Goal: Task Accomplishment & Management: Manage account settings

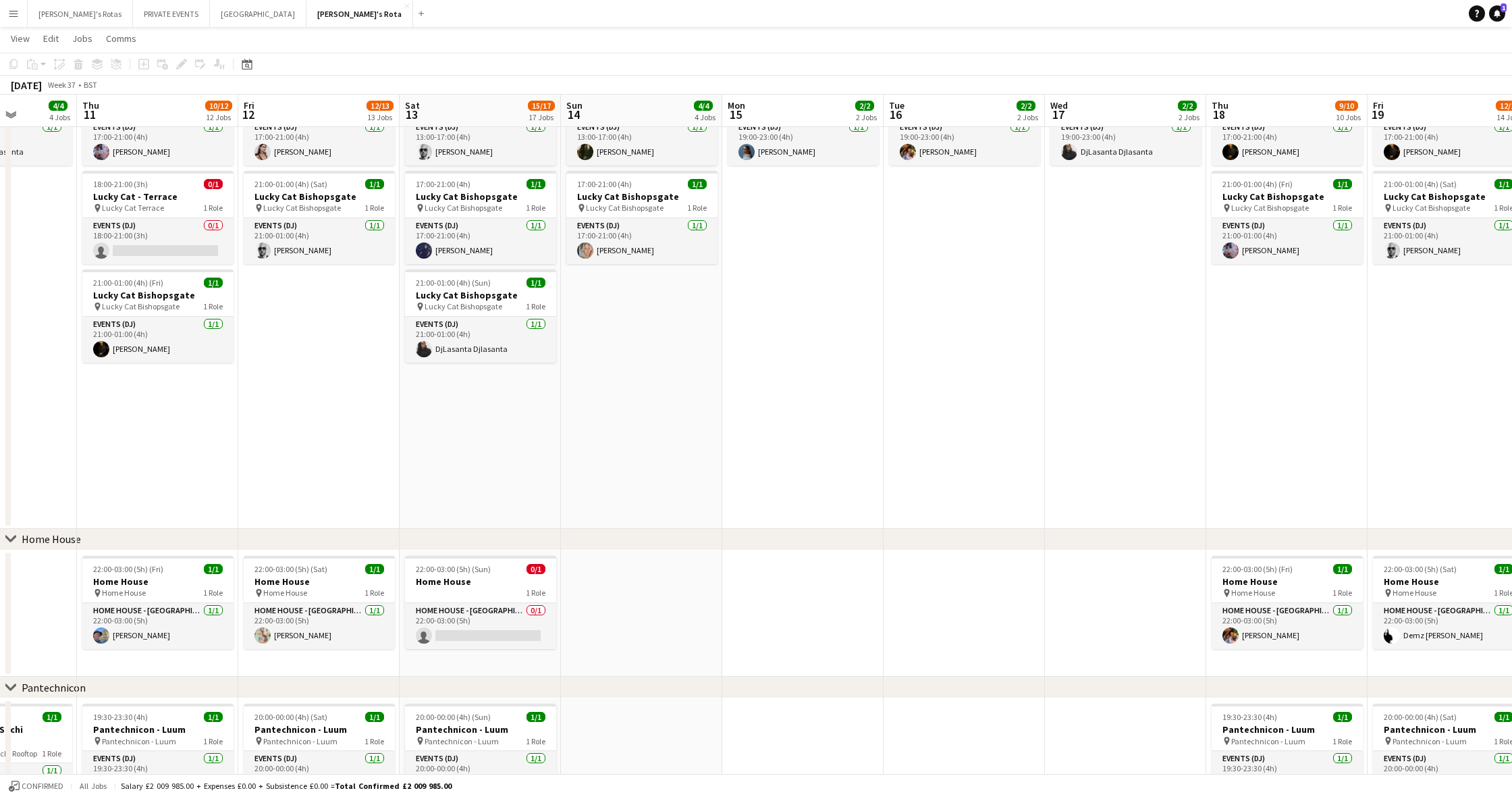
scroll to position [0, 405]
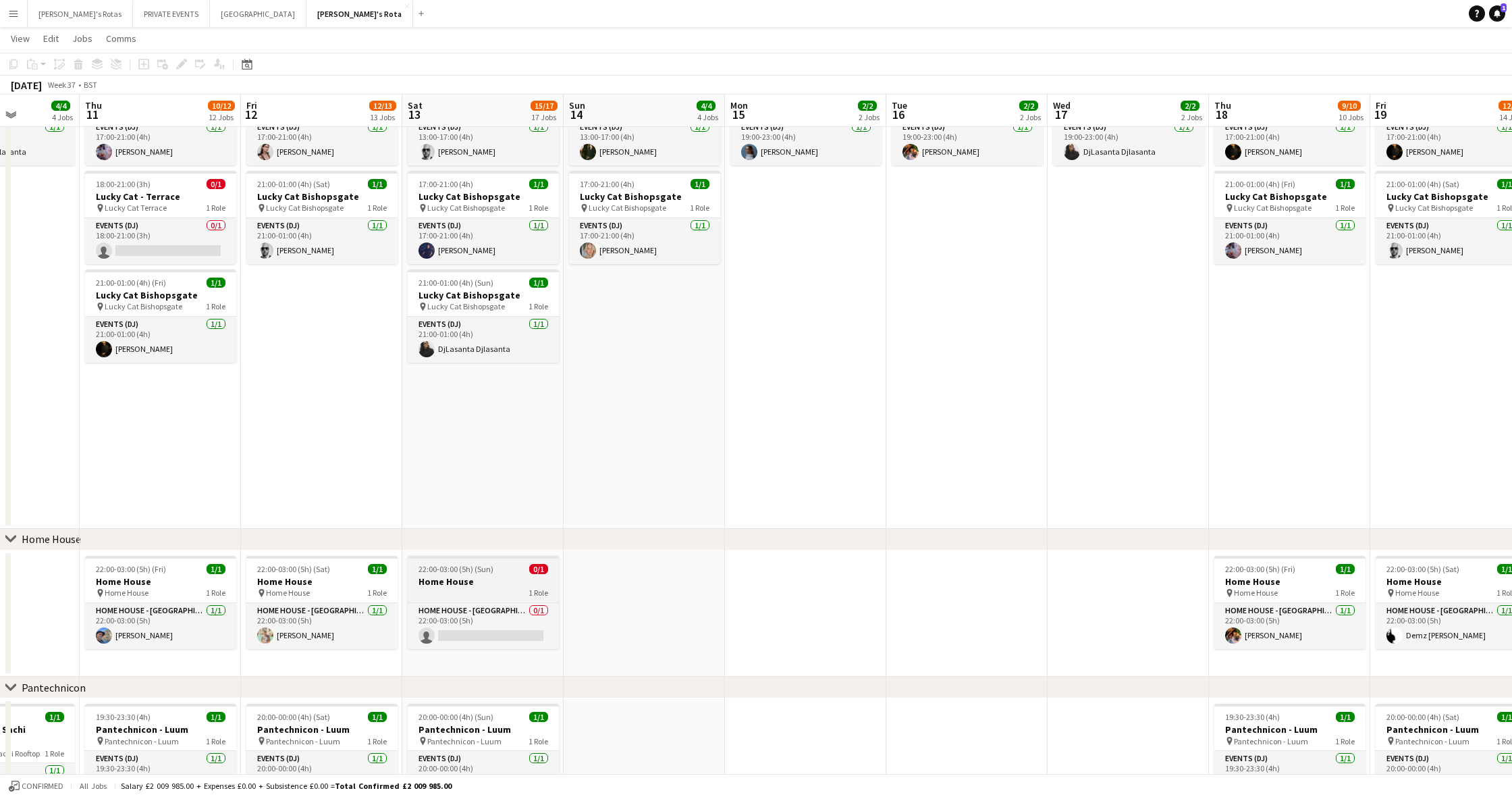
click at [470, 570] on span "22:00-03:00 (5h) (Sun)" at bounding box center [456, 569] width 75 height 10
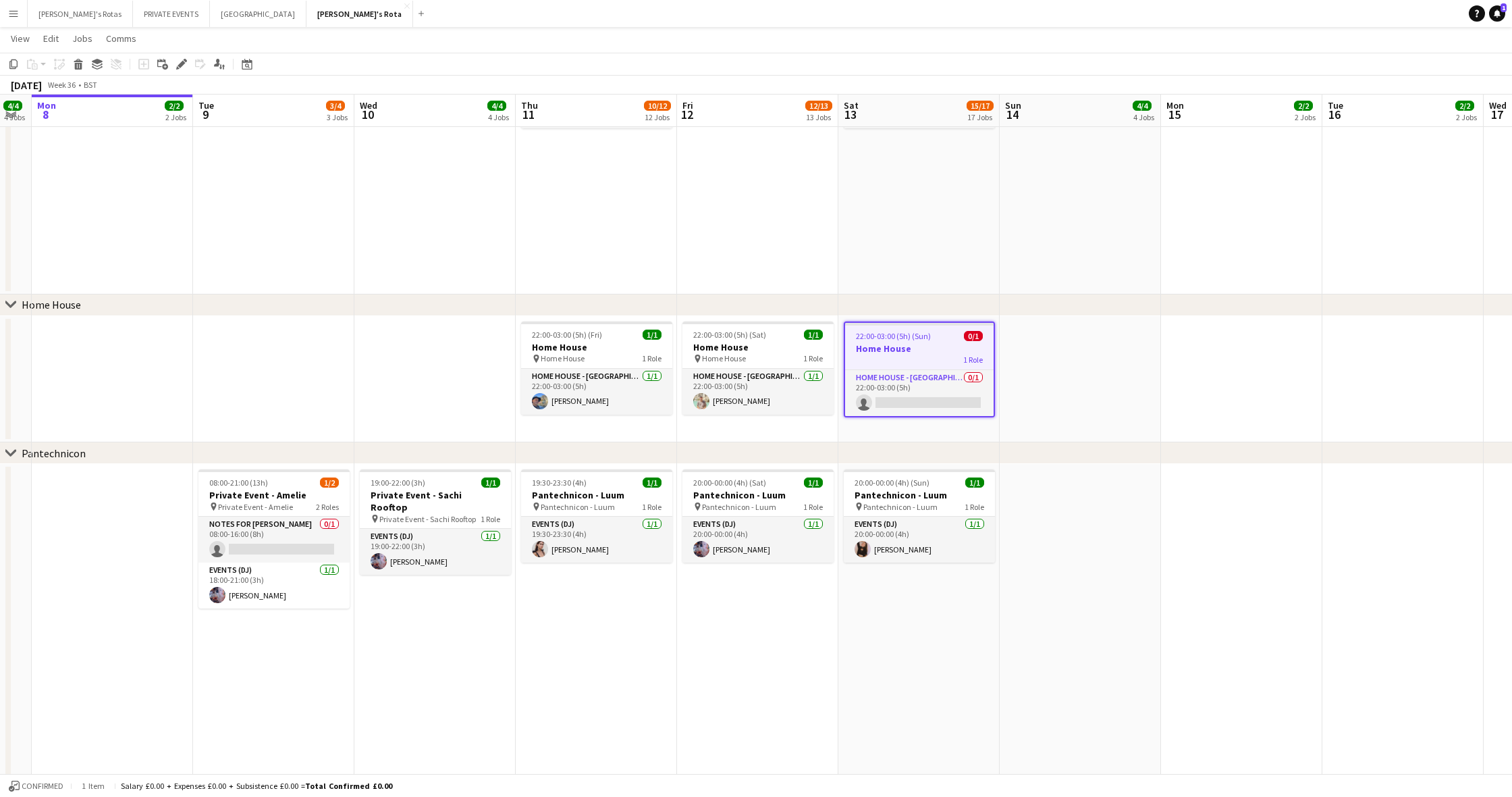
scroll to position [0, 294]
click at [750, 360] on div "pin Home House 1 Role" at bounding box center [755, 359] width 151 height 11
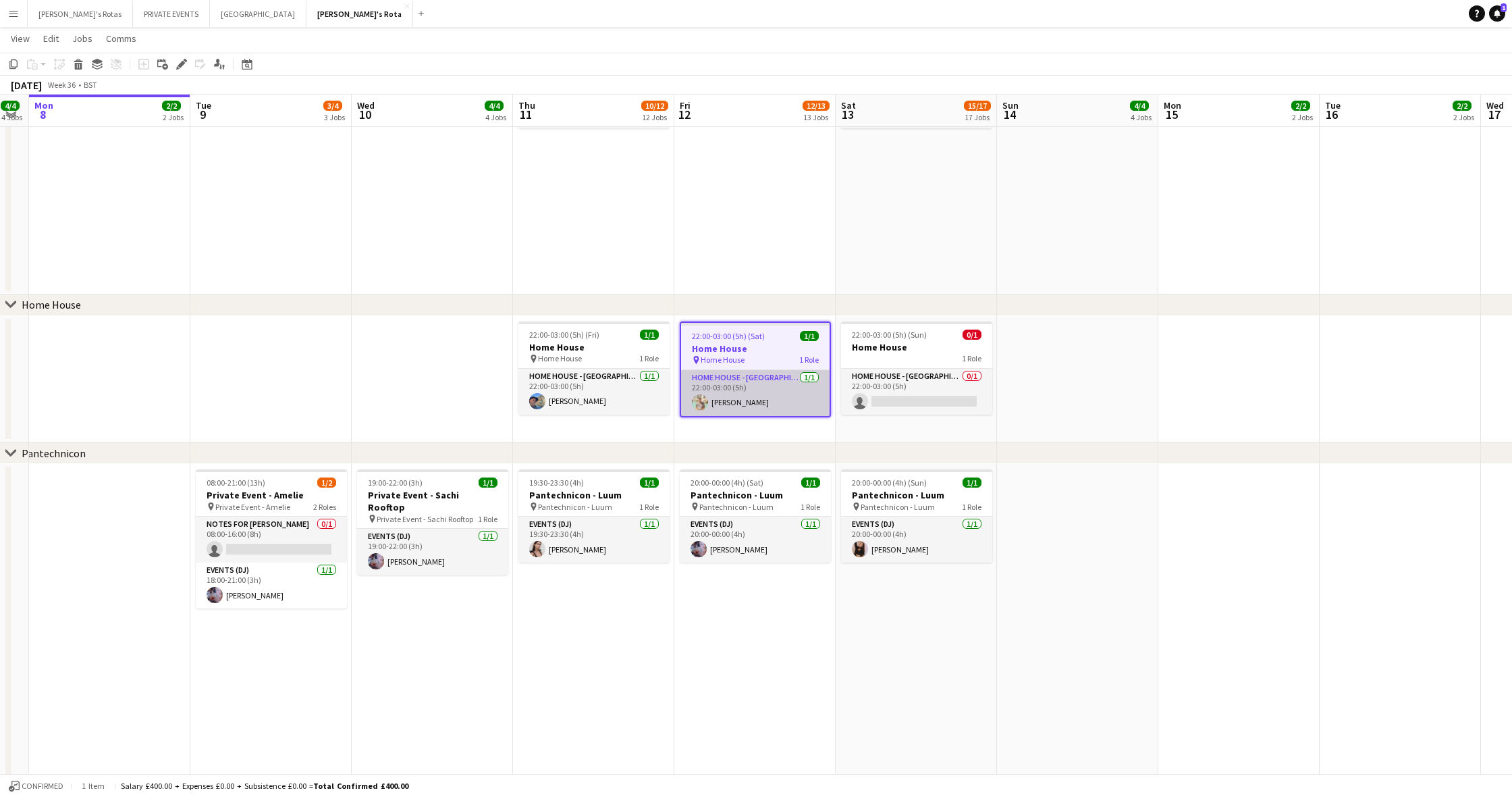
scroll to position [0, 303]
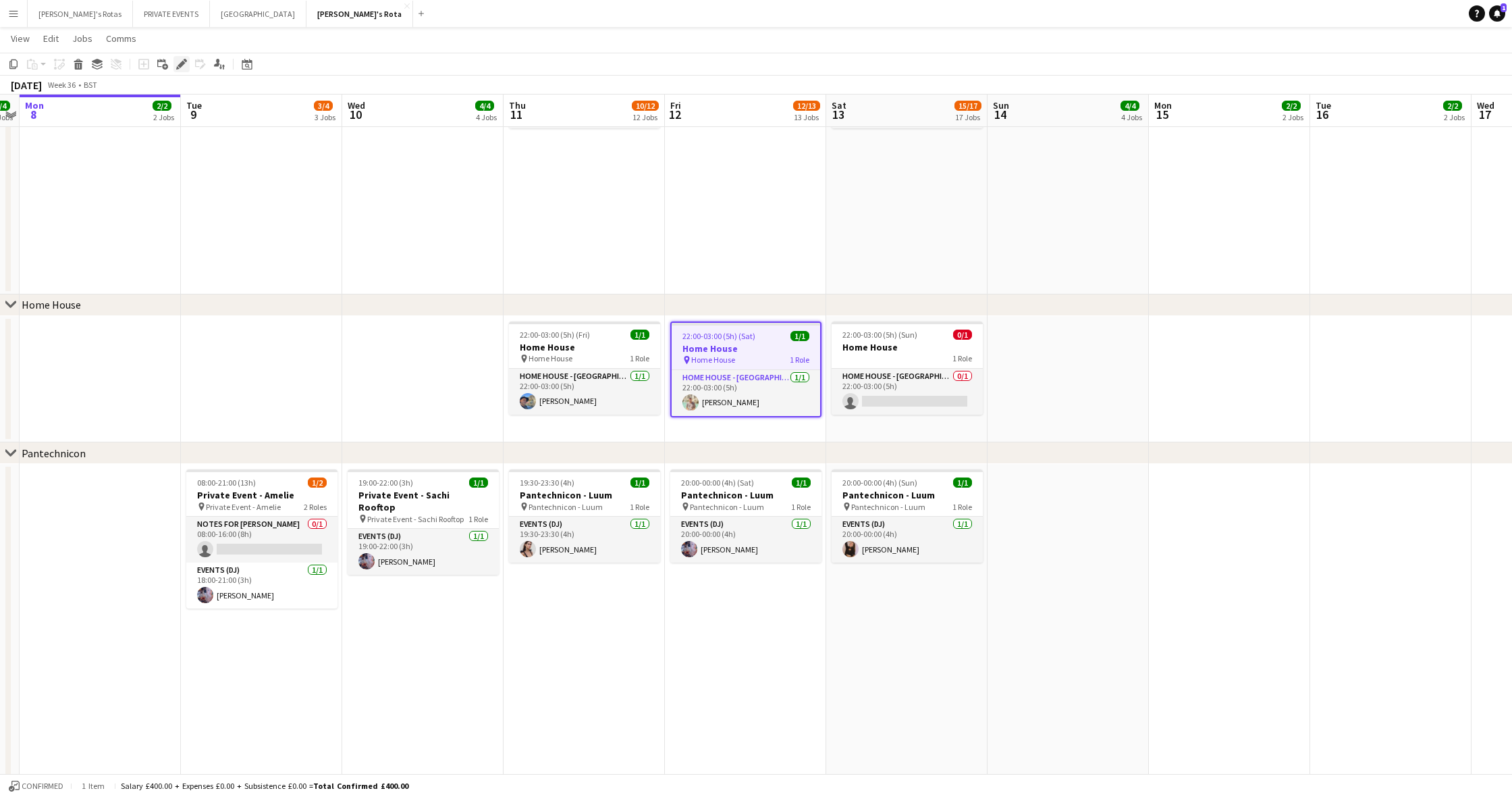
click at [182, 63] on icon at bounding box center [181, 64] width 8 height 8
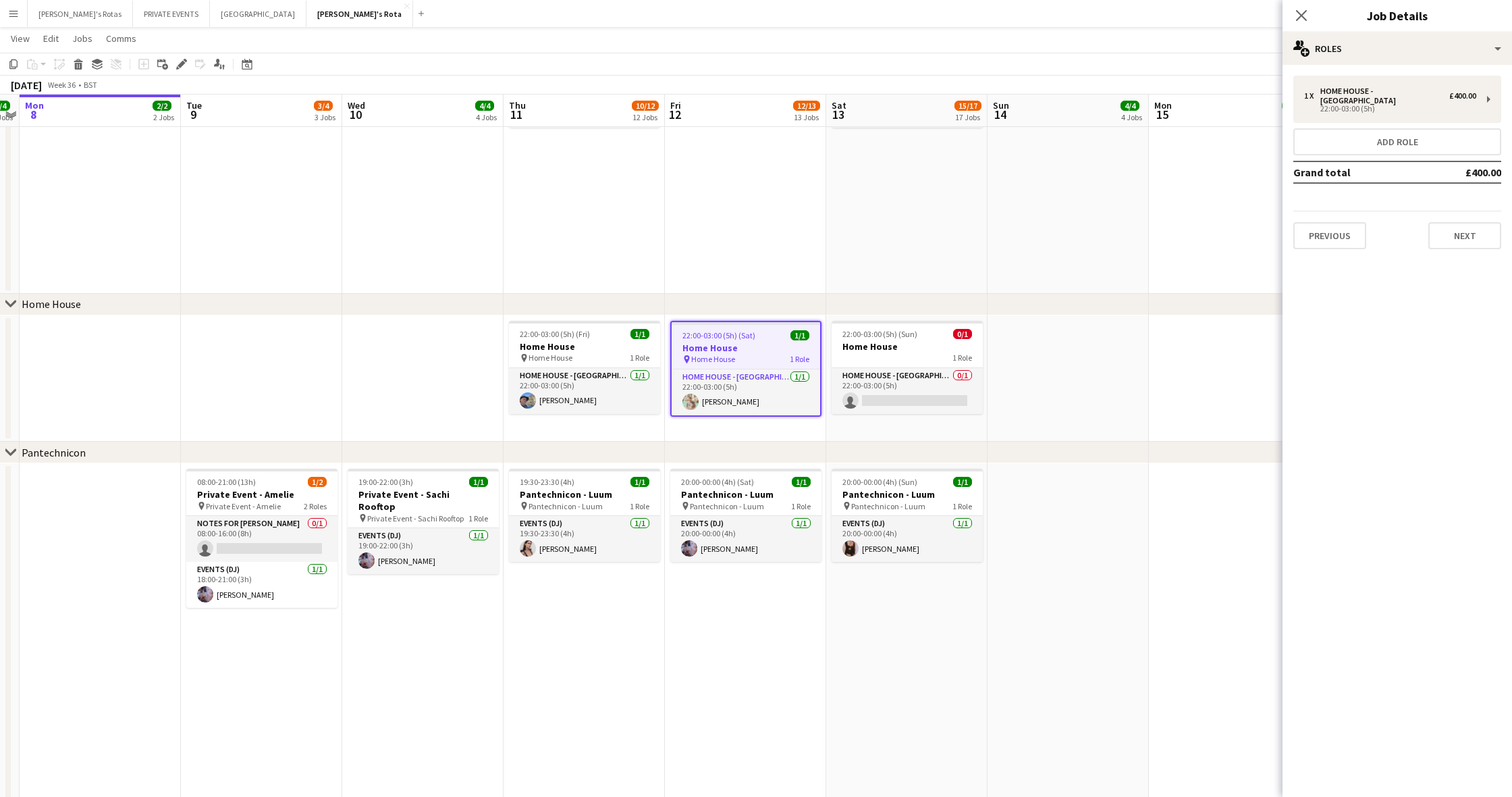
scroll to position [1249, 0]
click at [901, 396] on app-card-role "HOME HOUSE - MARYLEBONE 0/1 22:00-03:00 (5h) single-neutral-actions" at bounding box center [907, 391] width 151 height 46
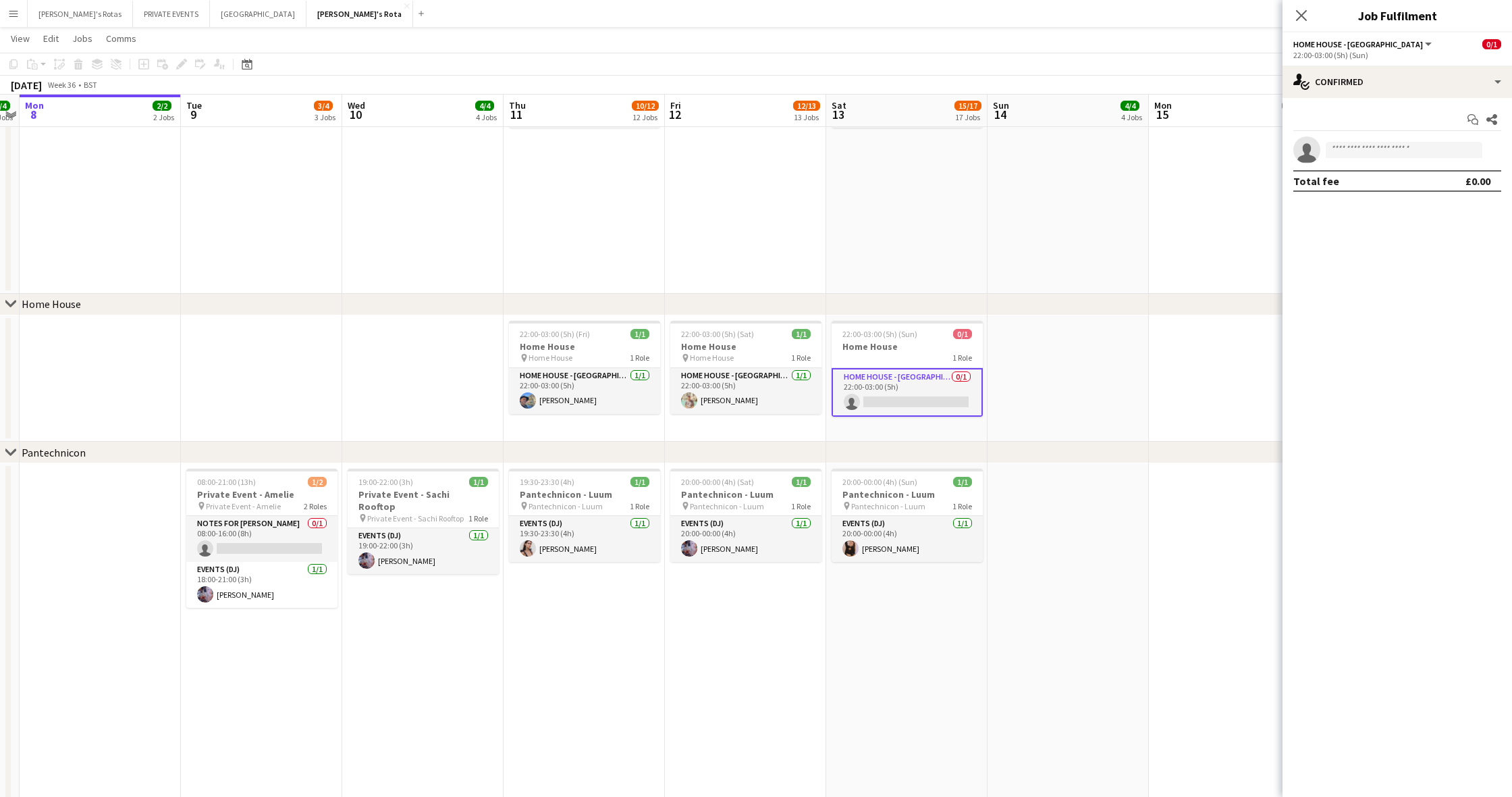
click at [868, 498] on h3 "Pantechnicon - Luum" at bounding box center [907, 494] width 151 height 12
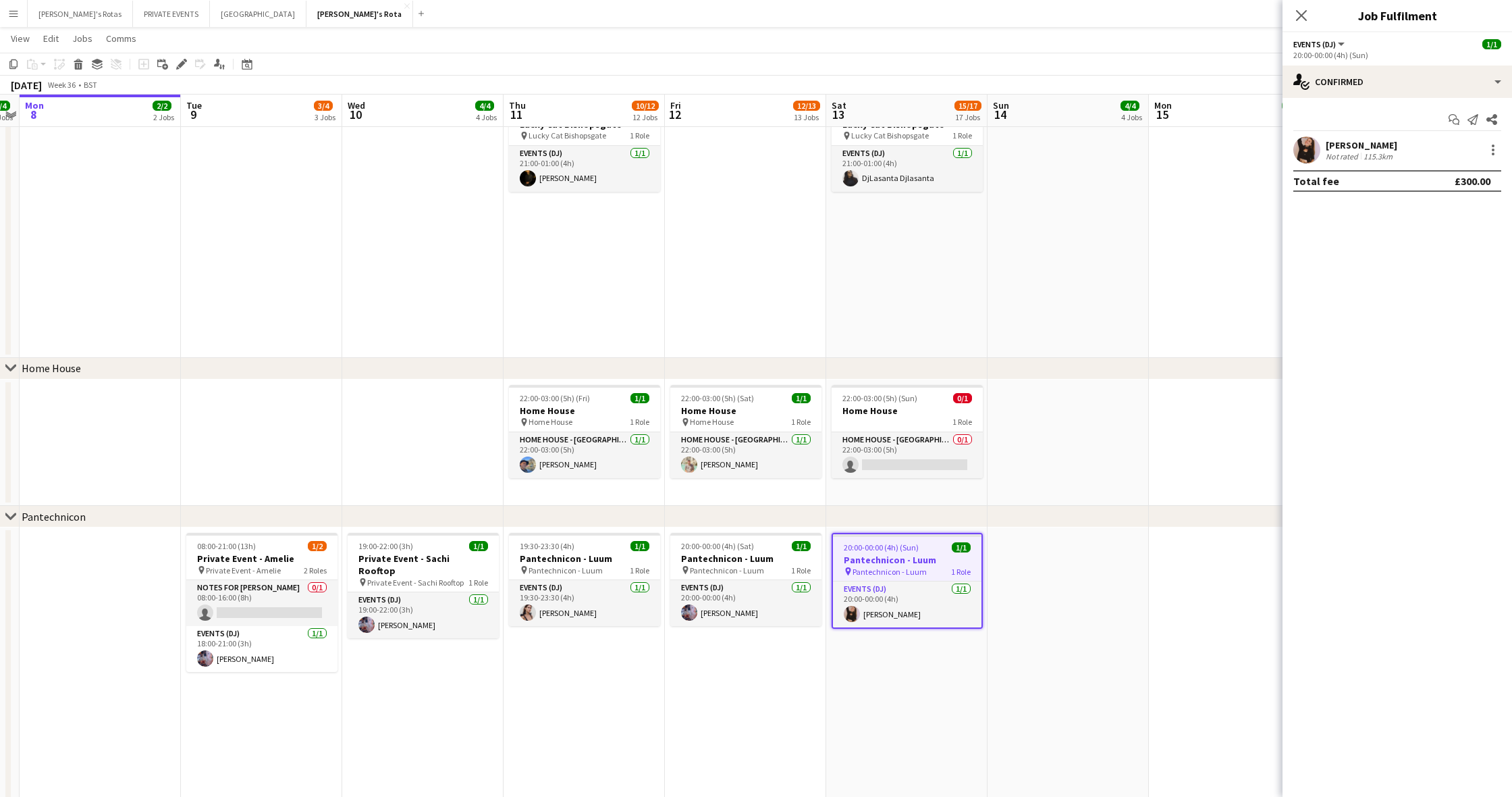
scroll to position [1176, 0]
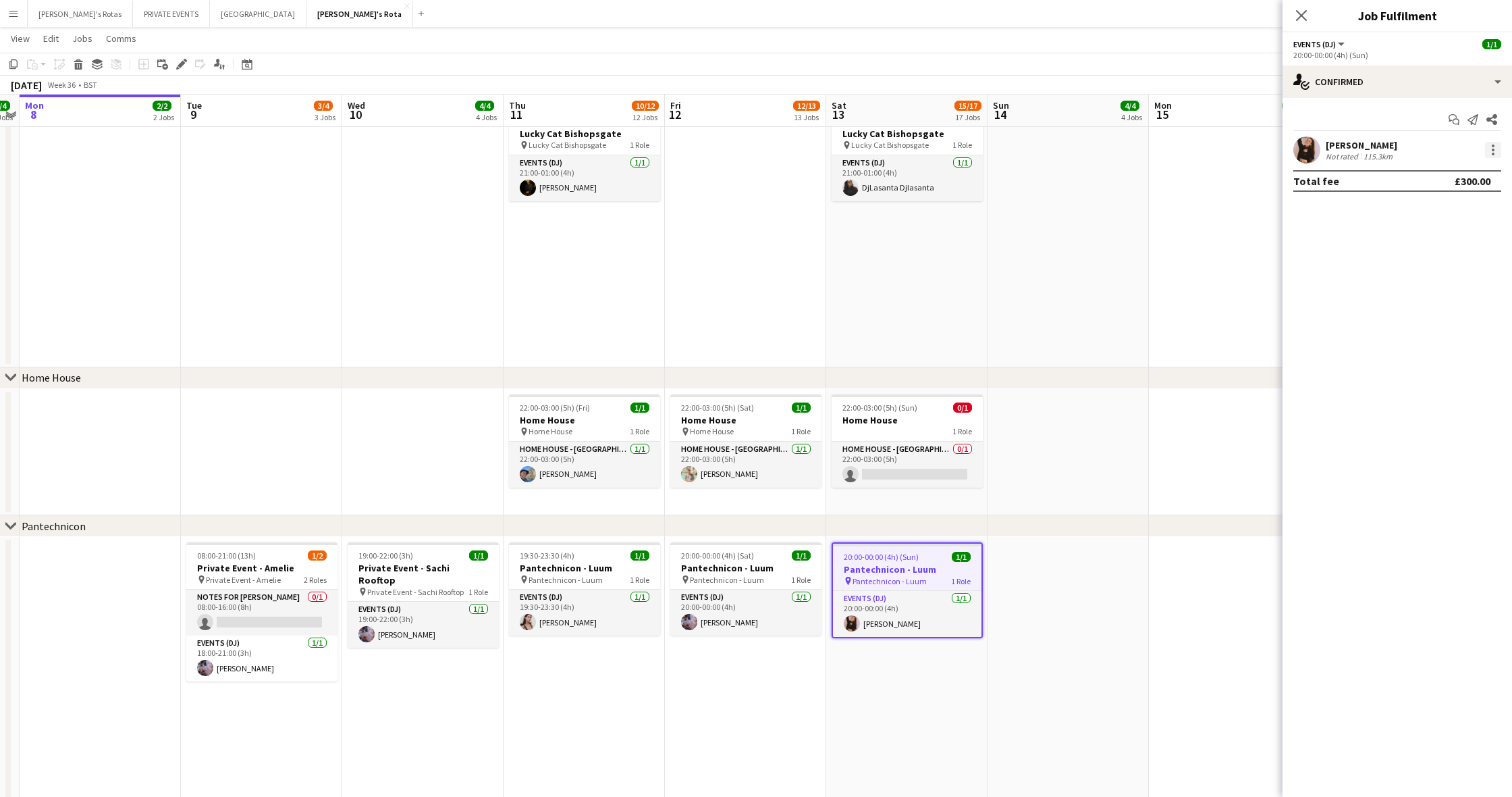
click at [1493, 150] on div at bounding box center [1493, 150] width 3 height 3
click at [1453, 306] on span "Remove" at bounding box center [1449, 305] width 83 height 12
click at [1302, 13] on icon "Close pop-in" at bounding box center [1302, 16] width 11 height 11
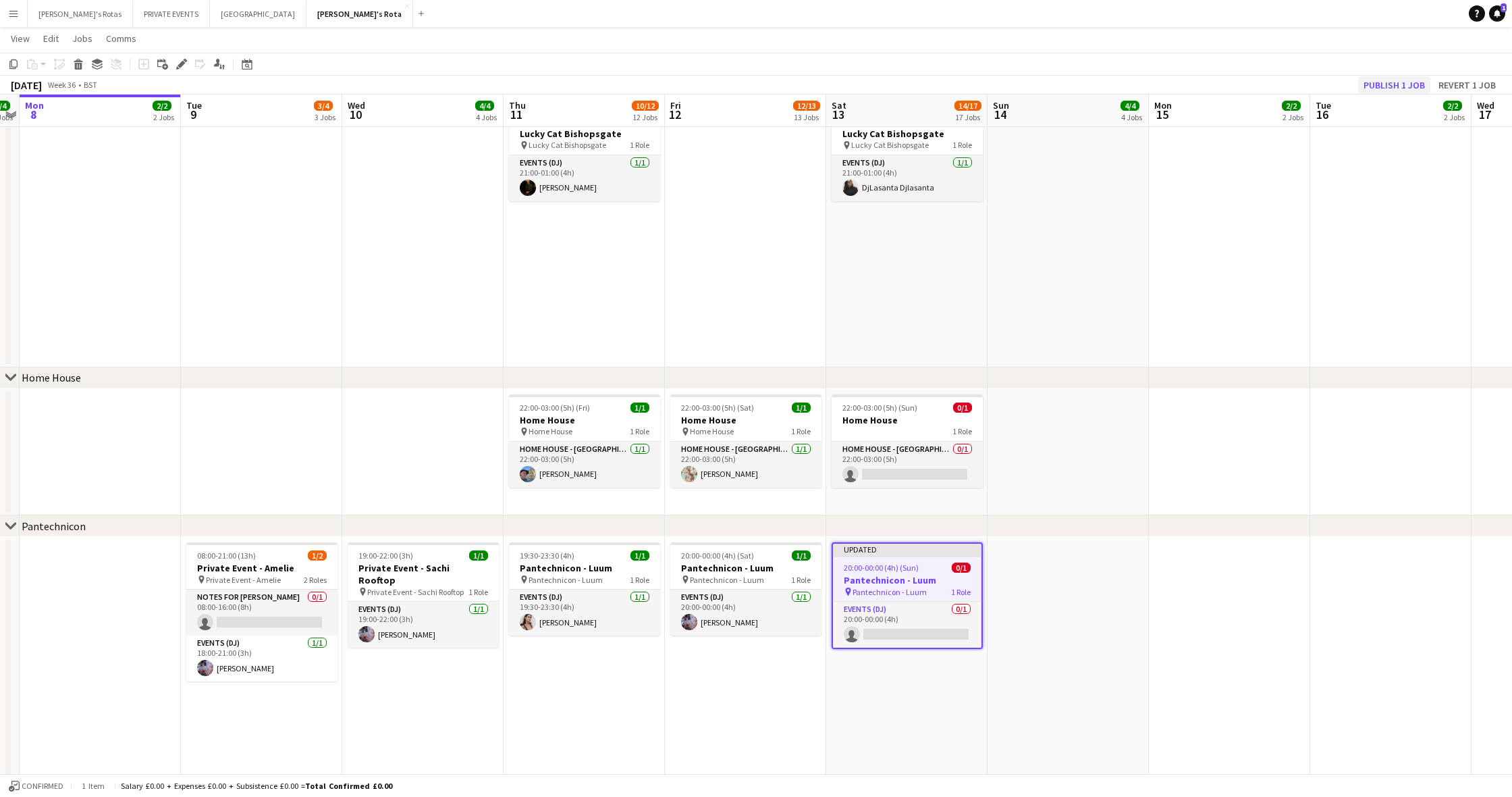
click at [1404, 84] on button "Publish 1 job" at bounding box center [1394, 85] width 72 height 17
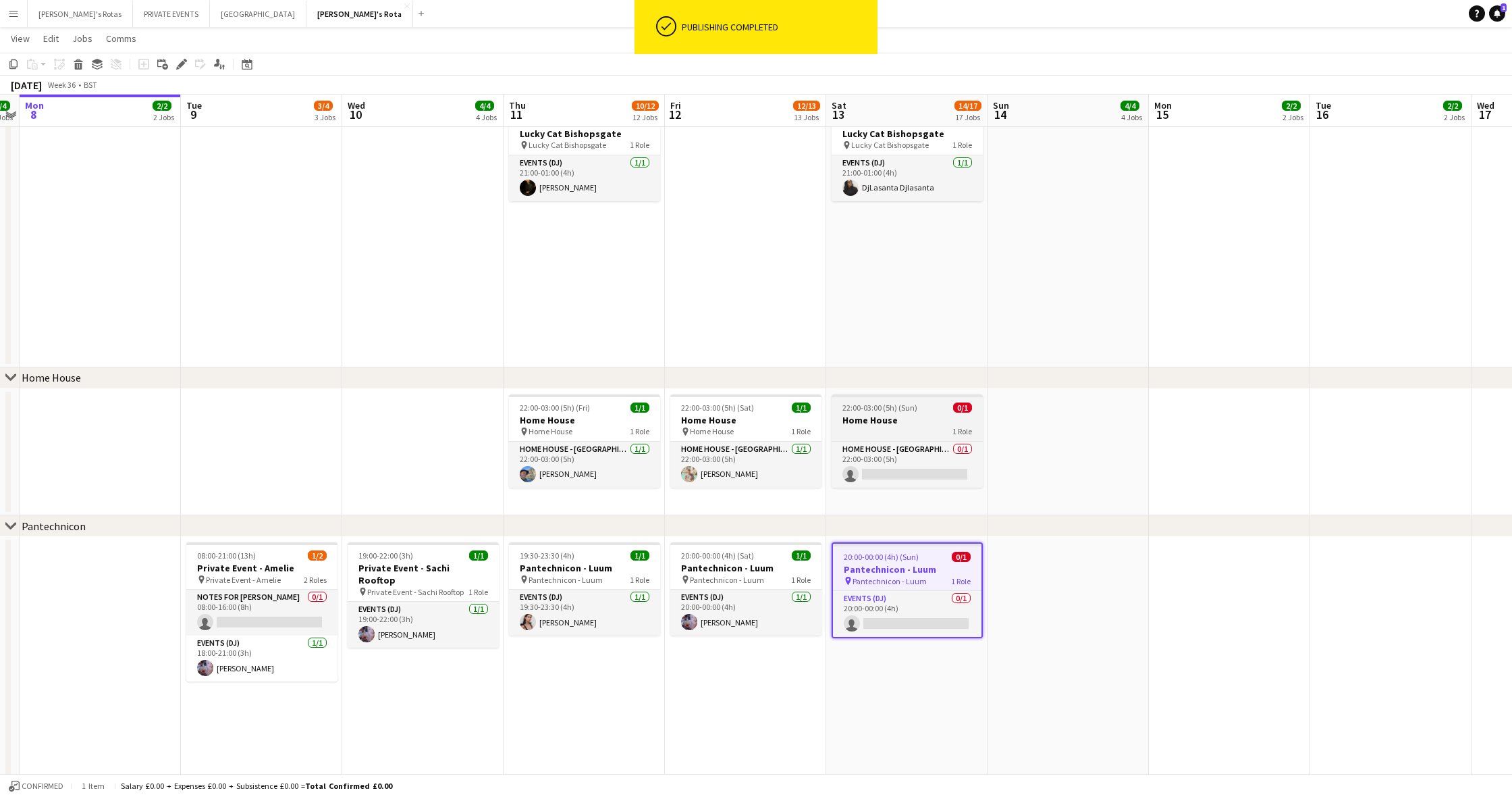
click at [890, 414] on h3 "Home House" at bounding box center [907, 420] width 151 height 12
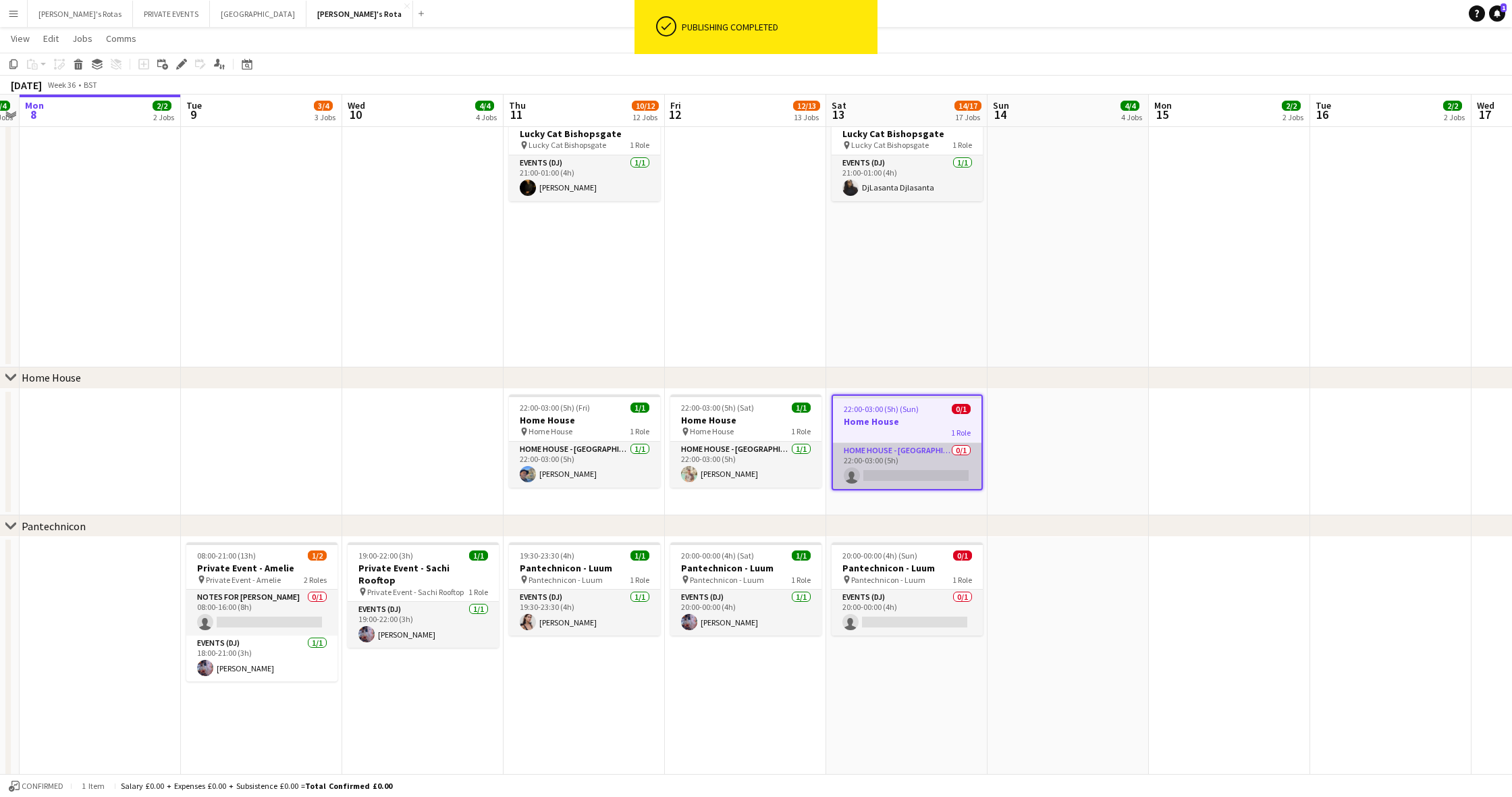
click at [903, 474] on app-card-role "HOME HOUSE - MARYLEBONE 0/1 22:00-03:00 (5h) single-neutral-actions" at bounding box center [908, 466] width 149 height 46
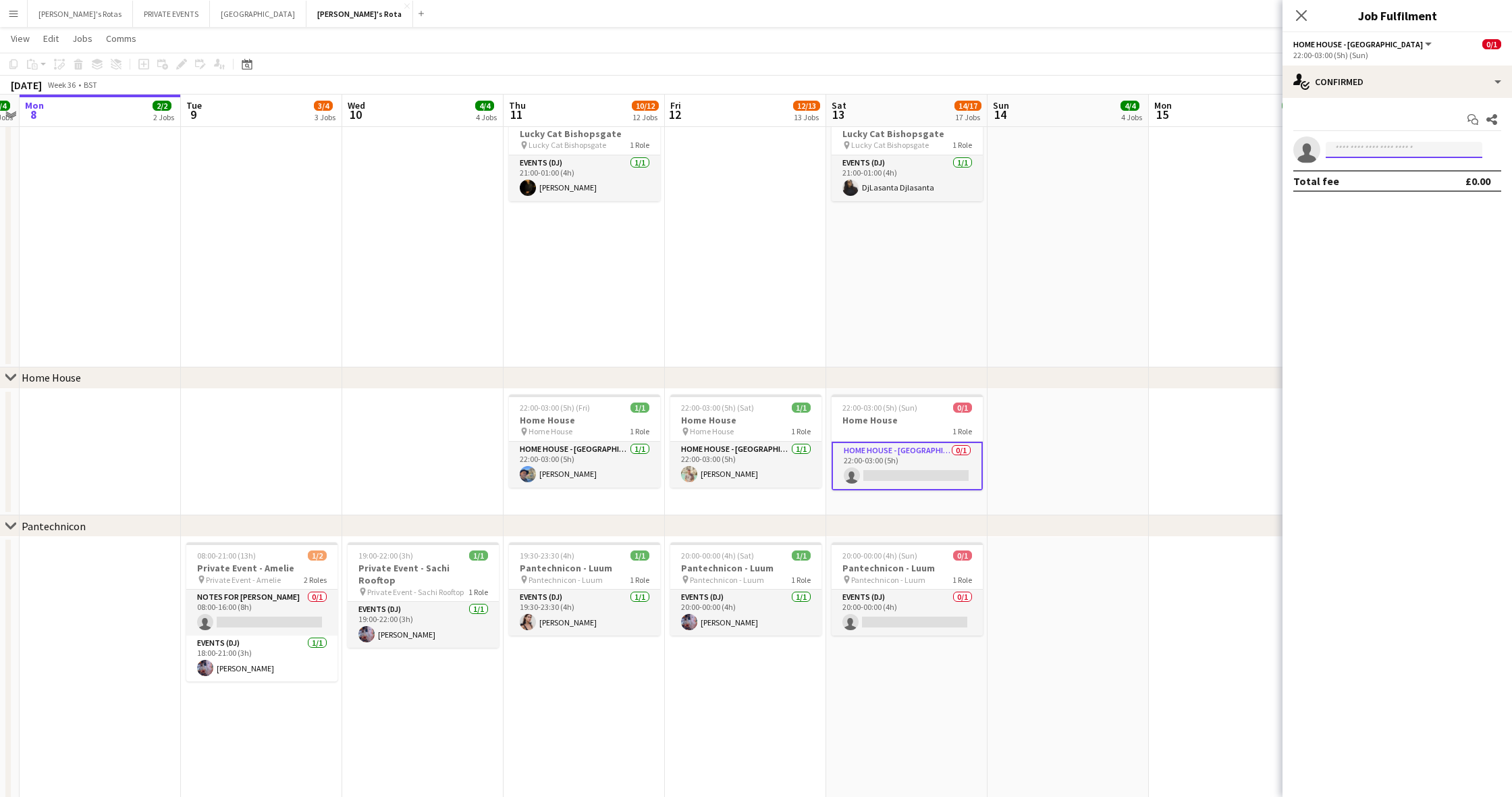
click at [1340, 150] on input at bounding box center [1404, 150] width 156 height 17
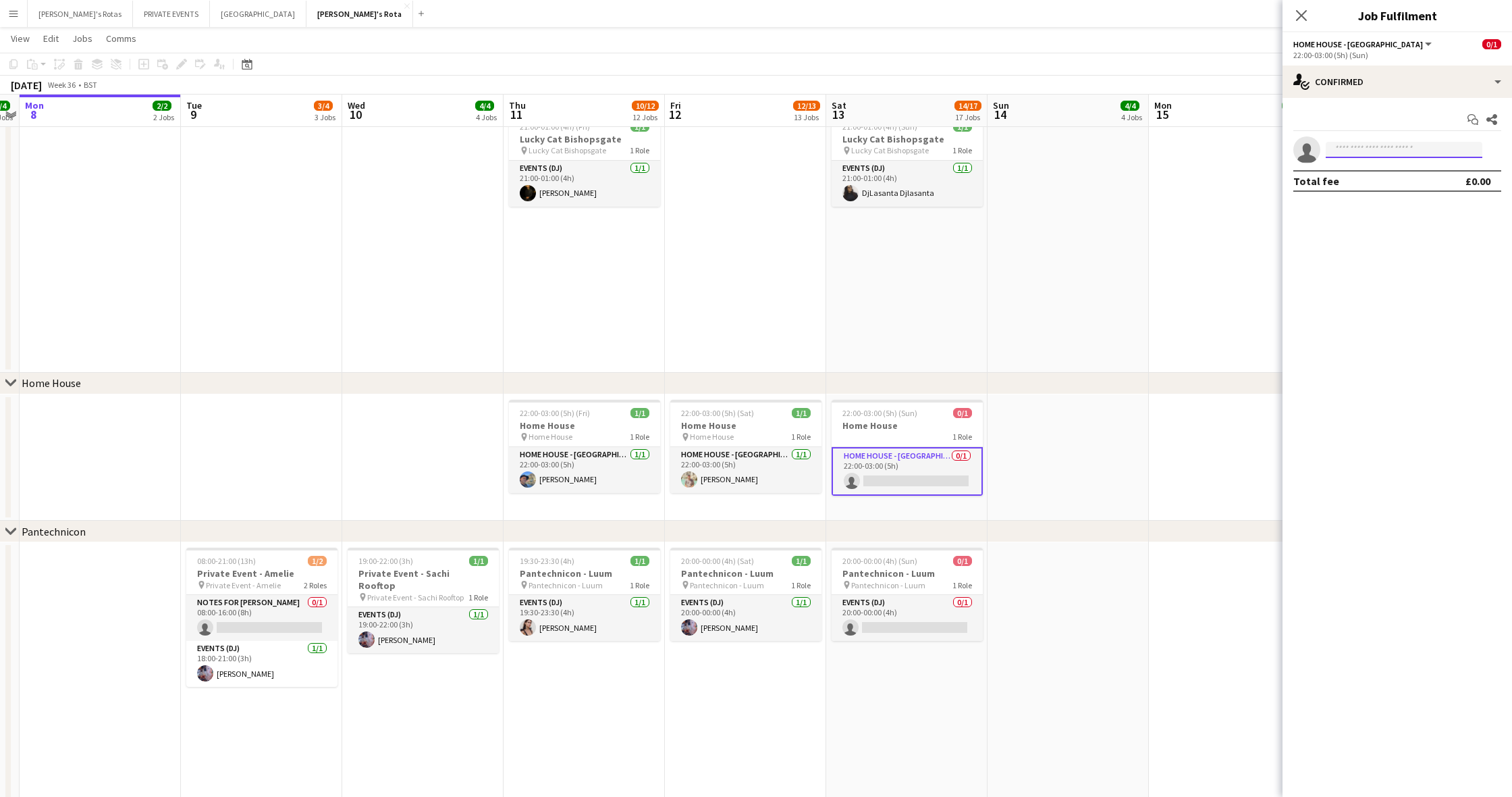
drag, startPoint x: 1338, startPoint y: 150, endPoint x: 1344, endPoint y: 149, distance: 6.1
click at [1338, 150] on input at bounding box center [1404, 150] width 156 height 17
click at [1356, 148] on input at bounding box center [1404, 150] width 156 height 17
click at [1357, 149] on input at bounding box center [1404, 150] width 156 height 17
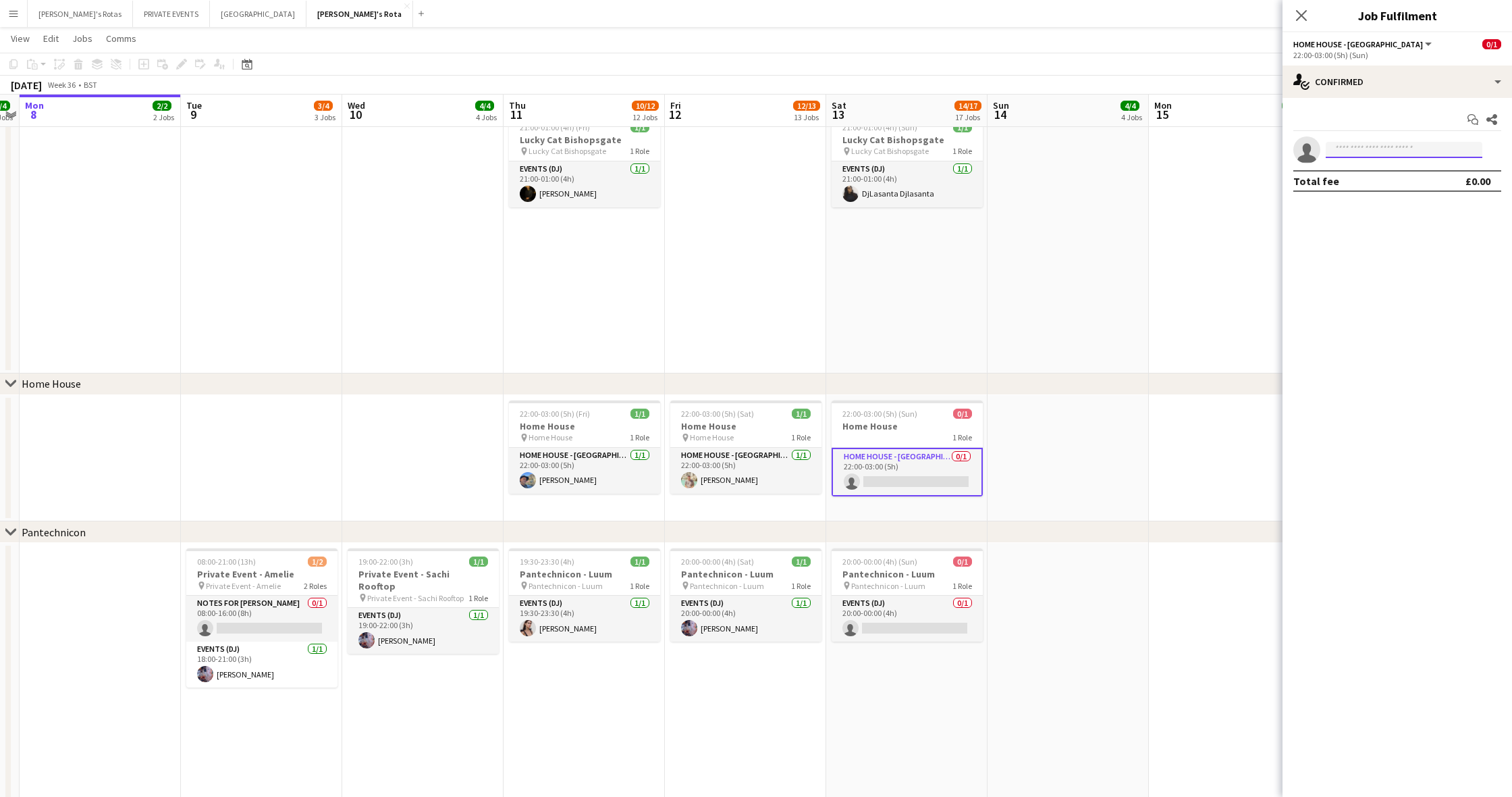
click at [1357, 149] on input at bounding box center [1404, 150] width 156 height 17
click at [1341, 149] on input at bounding box center [1404, 150] width 156 height 17
click at [1045, 318] on app-date-cell "13:00-17:00 (4h) 1/1 Lucky Cat Bishopsgate pin Lucky Cat Bishopsgate 1 Role Eve…" at bounding box center [1068, 143] width 161 height 462
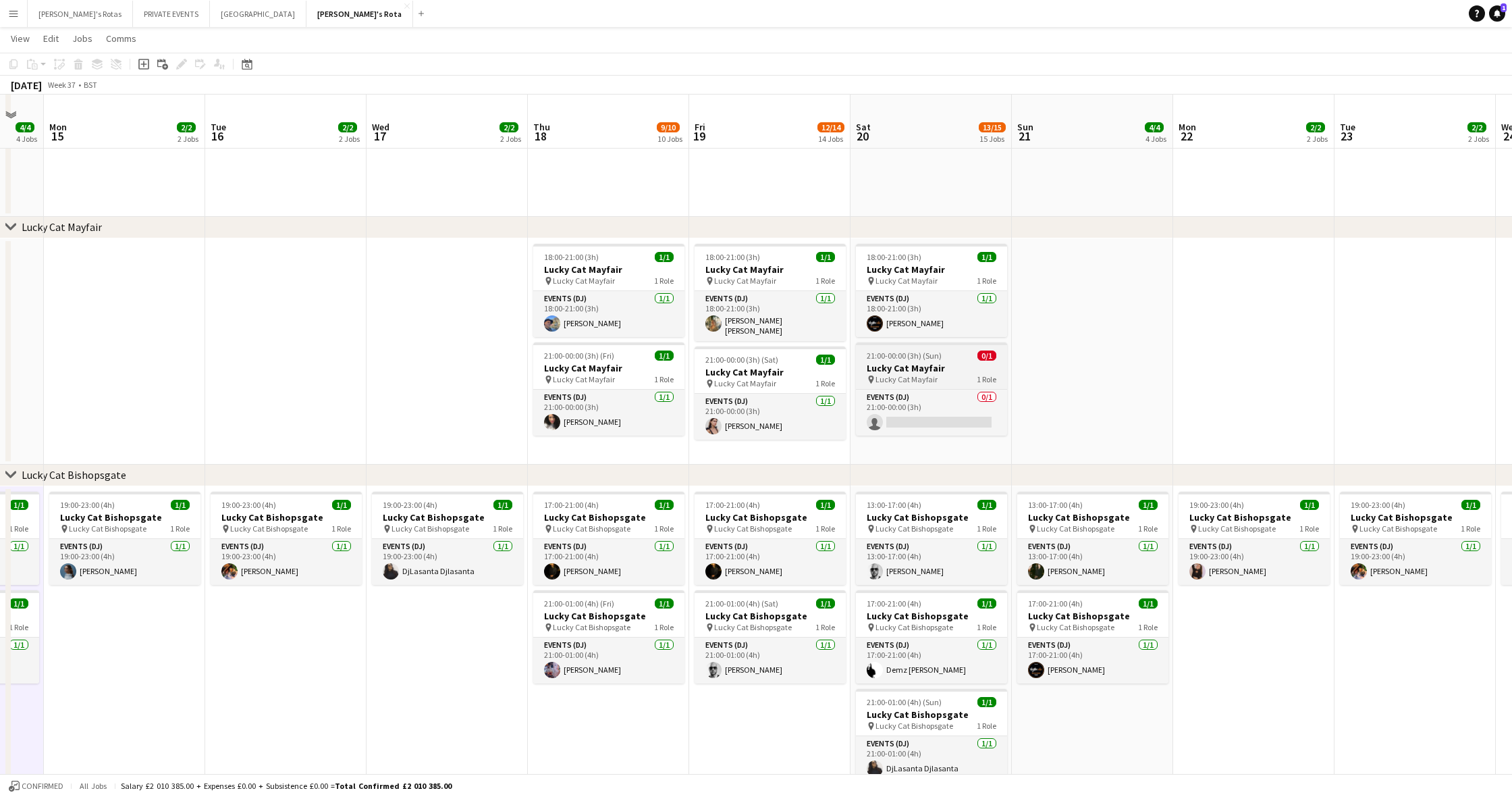
scroll to position [637, 0]
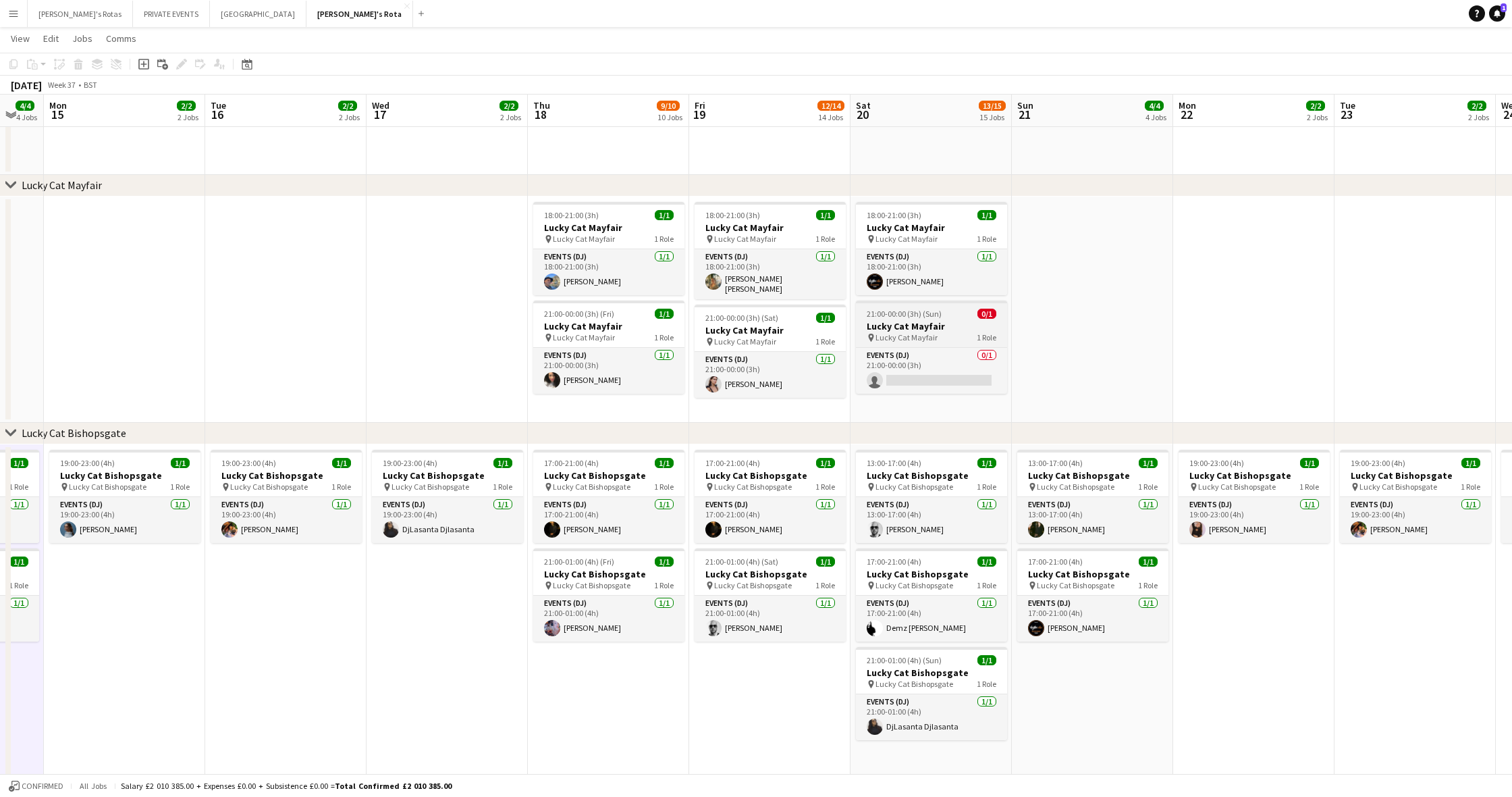
click at [944, 321] on h3 "Lucky Cat Mayfair" at bounding box center [931, 326] width 151 height 12
click at [181, 63] on icon at bounding box center [181, 64] width 8 height 8
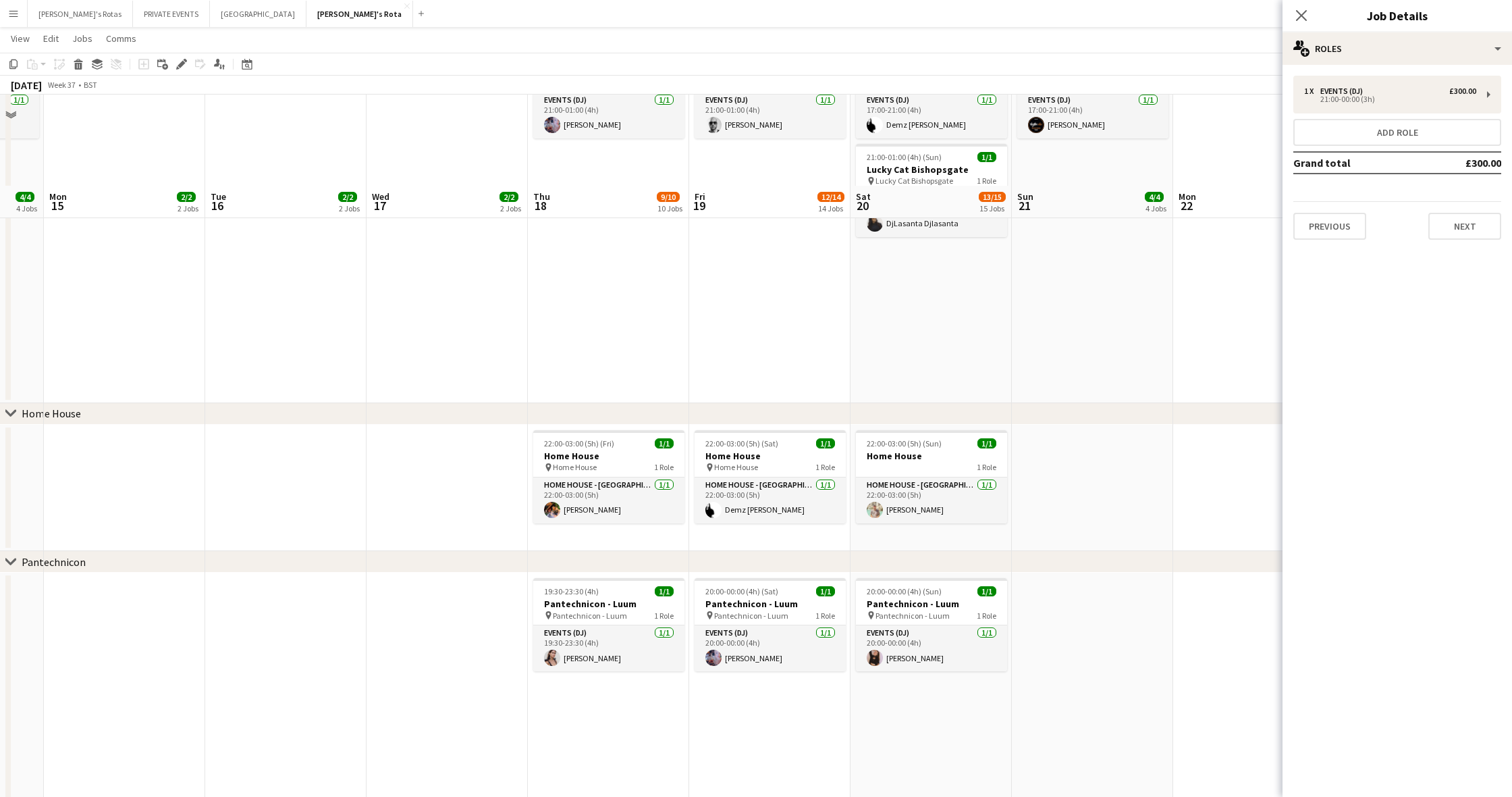
scroll to position [1302, 0]
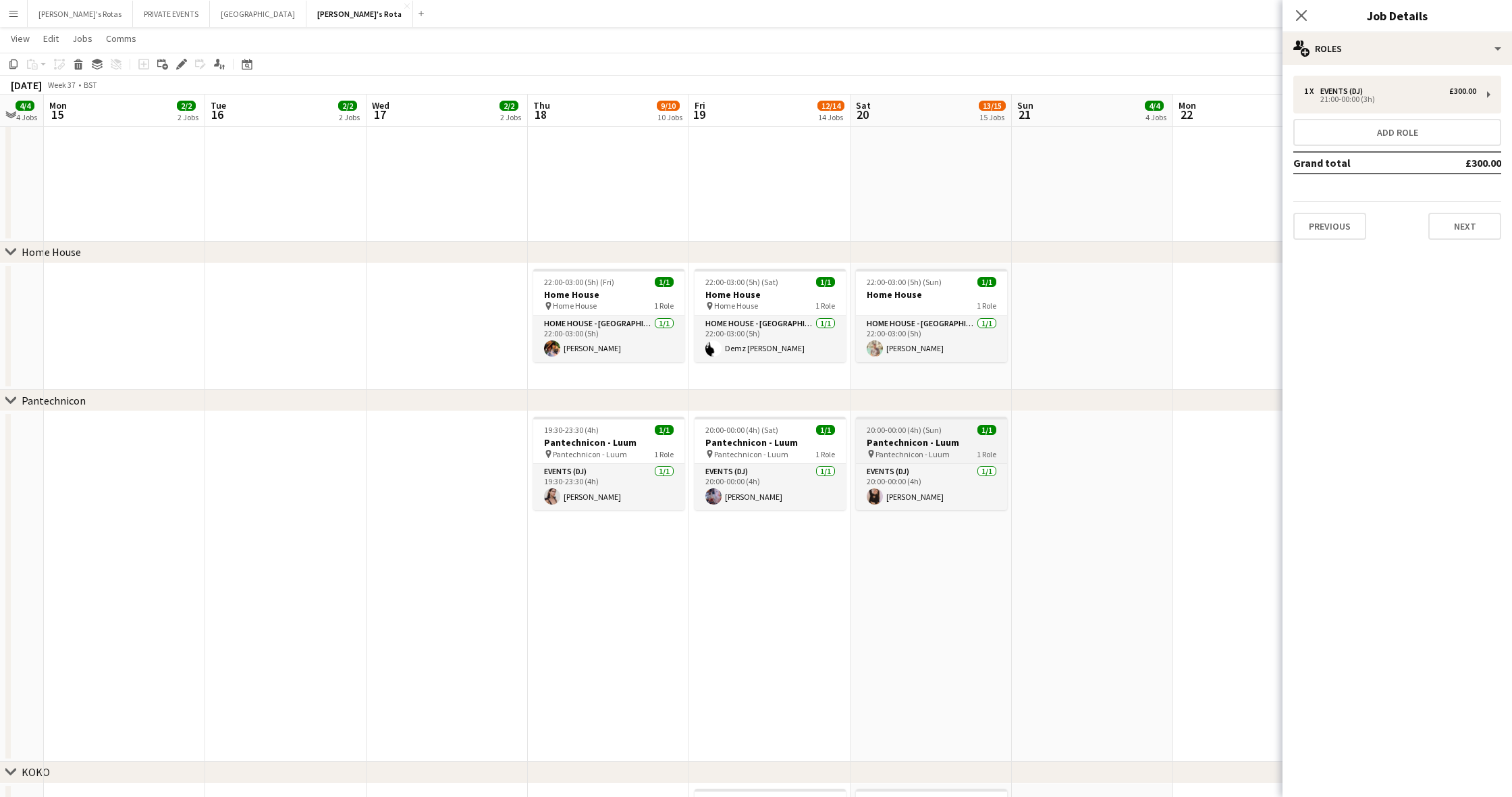
click at [895, 435] on app-job-card "20:00-00:00 (4h) (Sun) 1/1 Pantechnicon - Luum pin Pantechnicon - Luum 1 Role E…" at bounding box center [931, 463] width 151 height 93
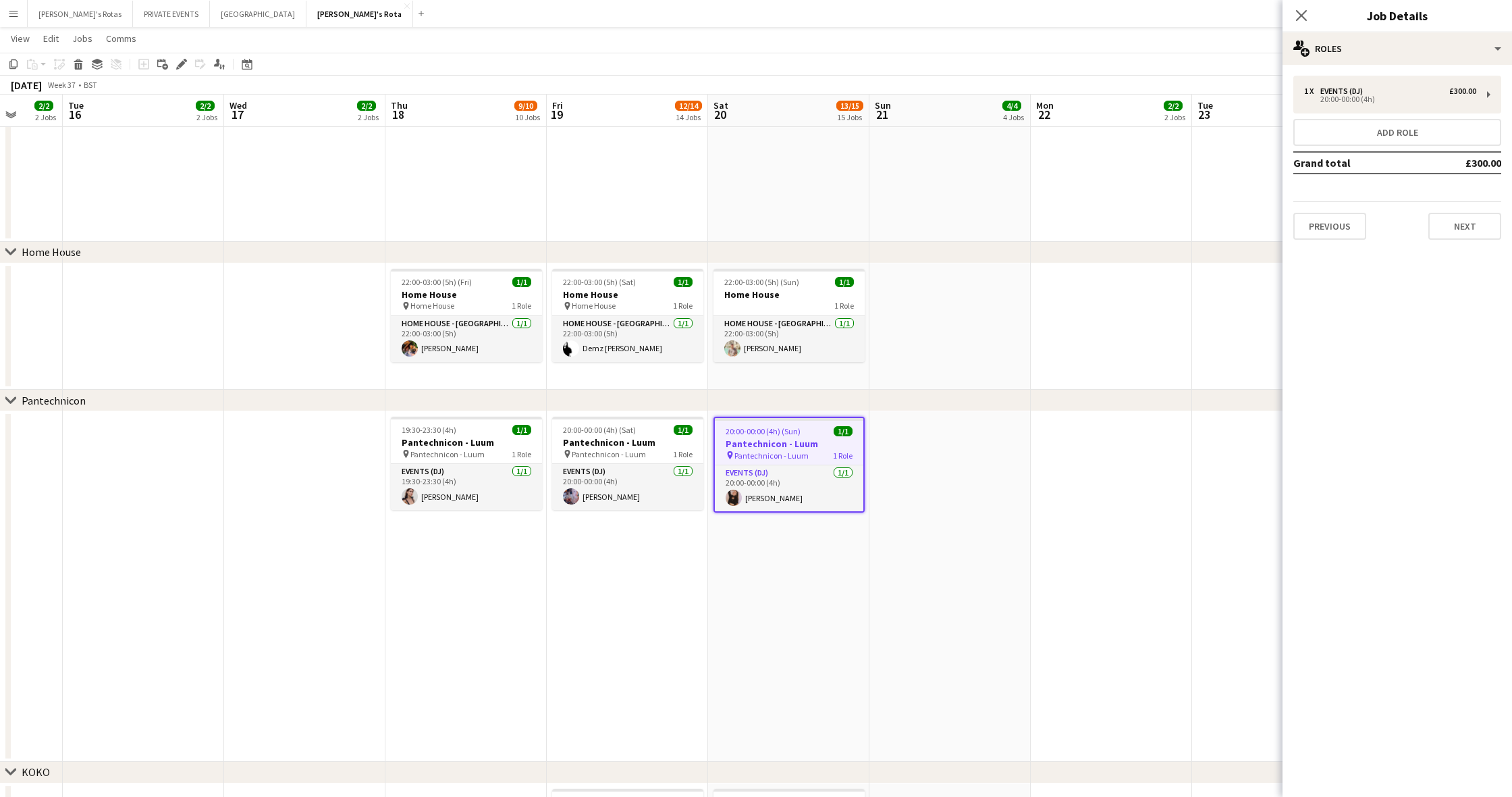
click at [864, 450] on div "pin Pantechnicon - Luum 1 Role" at bounding box center [789, 455] width 149 height 11
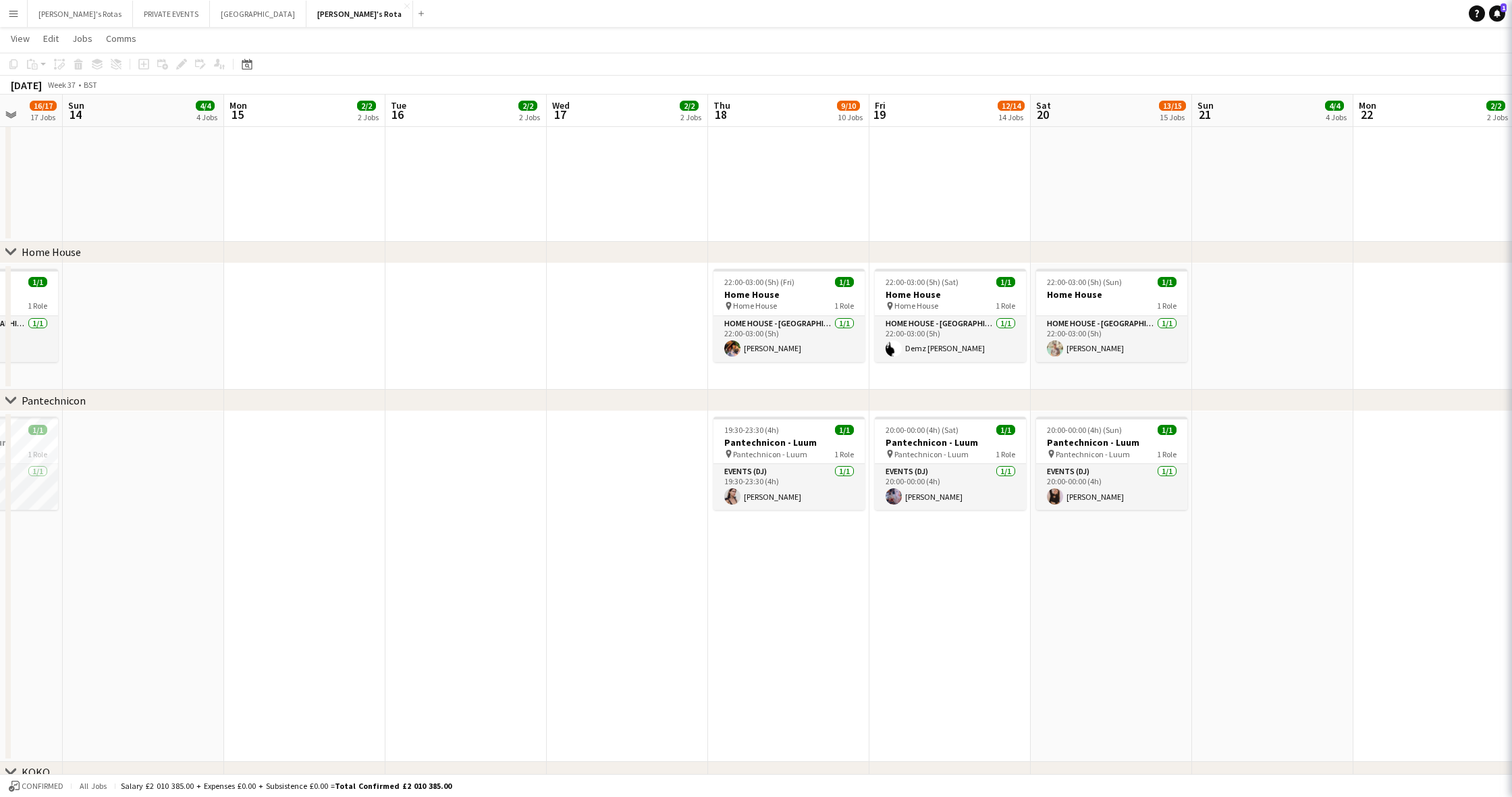
scroll to position [0, 420]
click at [1081, 450] on span "Pantechnicon - Luum" at bounding box center [1094, 454] width 74 height 10
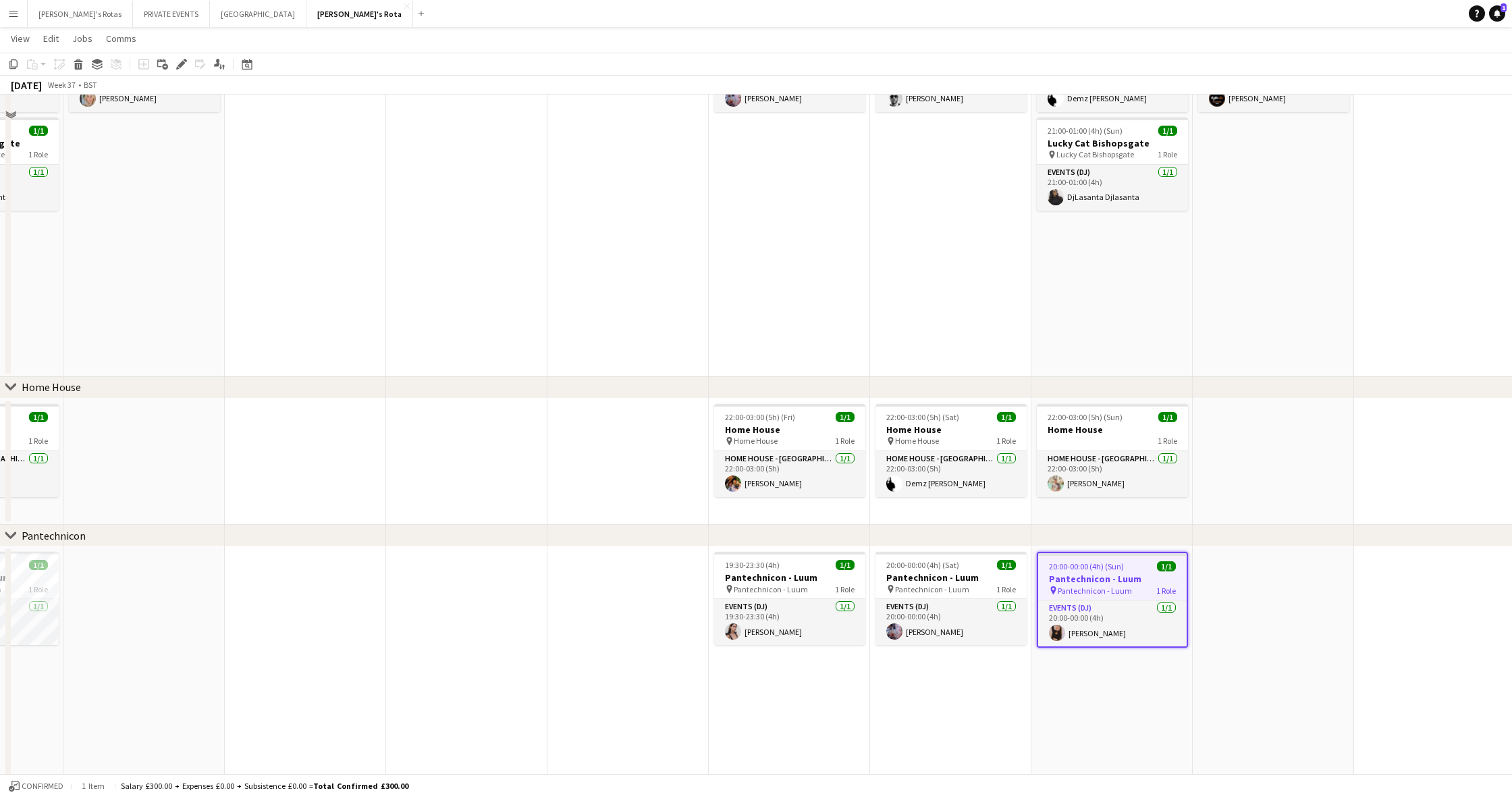
scroll to position [1251, 0]
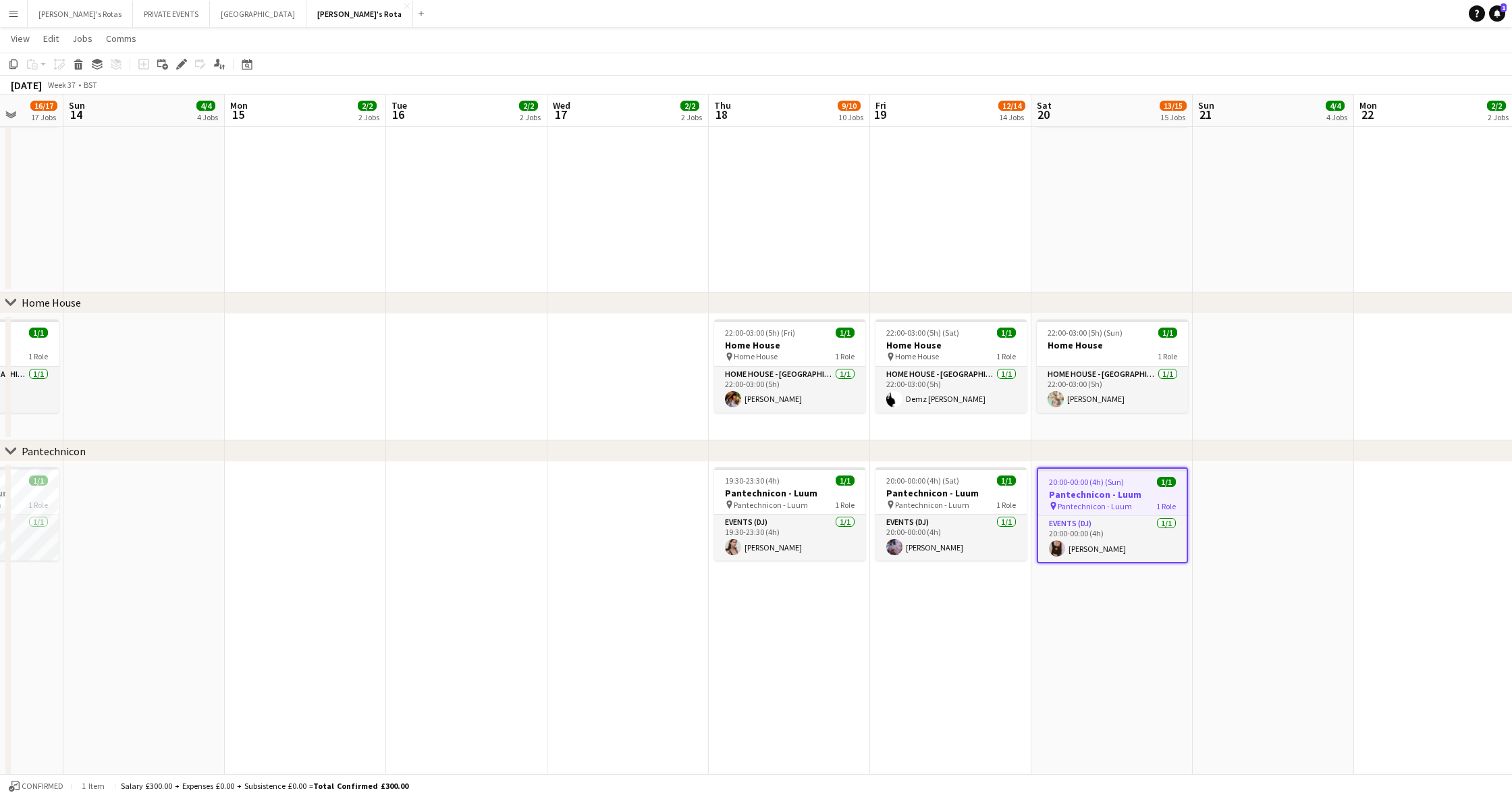
click at [1091, 492] on h3 "Pantechnicon - Luum" at bounding box center [1113, 494] width 149 height 12
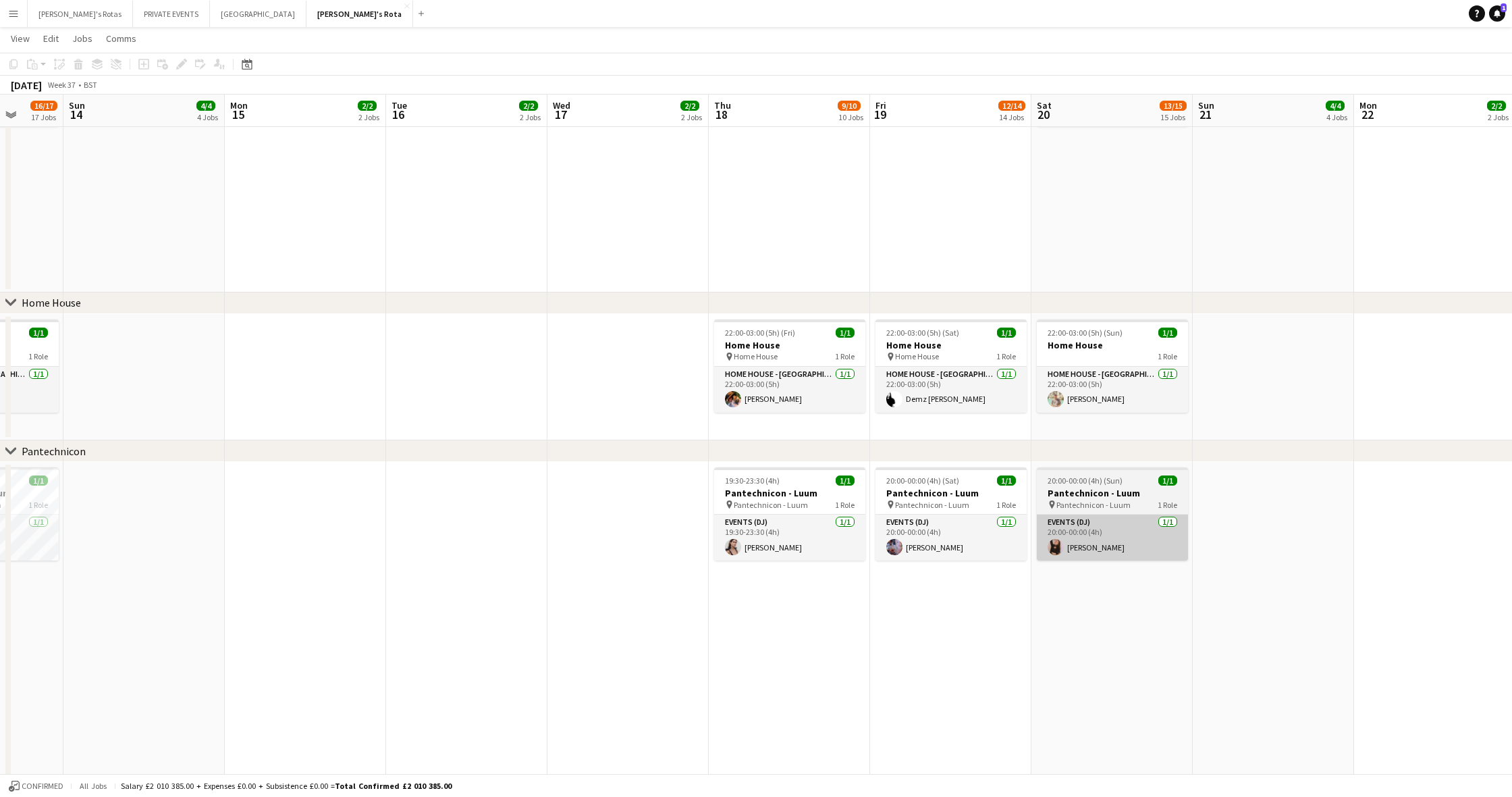
scroll to position [0, 421]
click at [181, 59] on div "Add job Add linked Job Edit Edit linked Job Applicants" at bounding box center [176, 64] width 103 height 17
click at [1097, 501] on span "Pantechnicon - Luum" at bounding box center [1093, 505] width 74 height 10
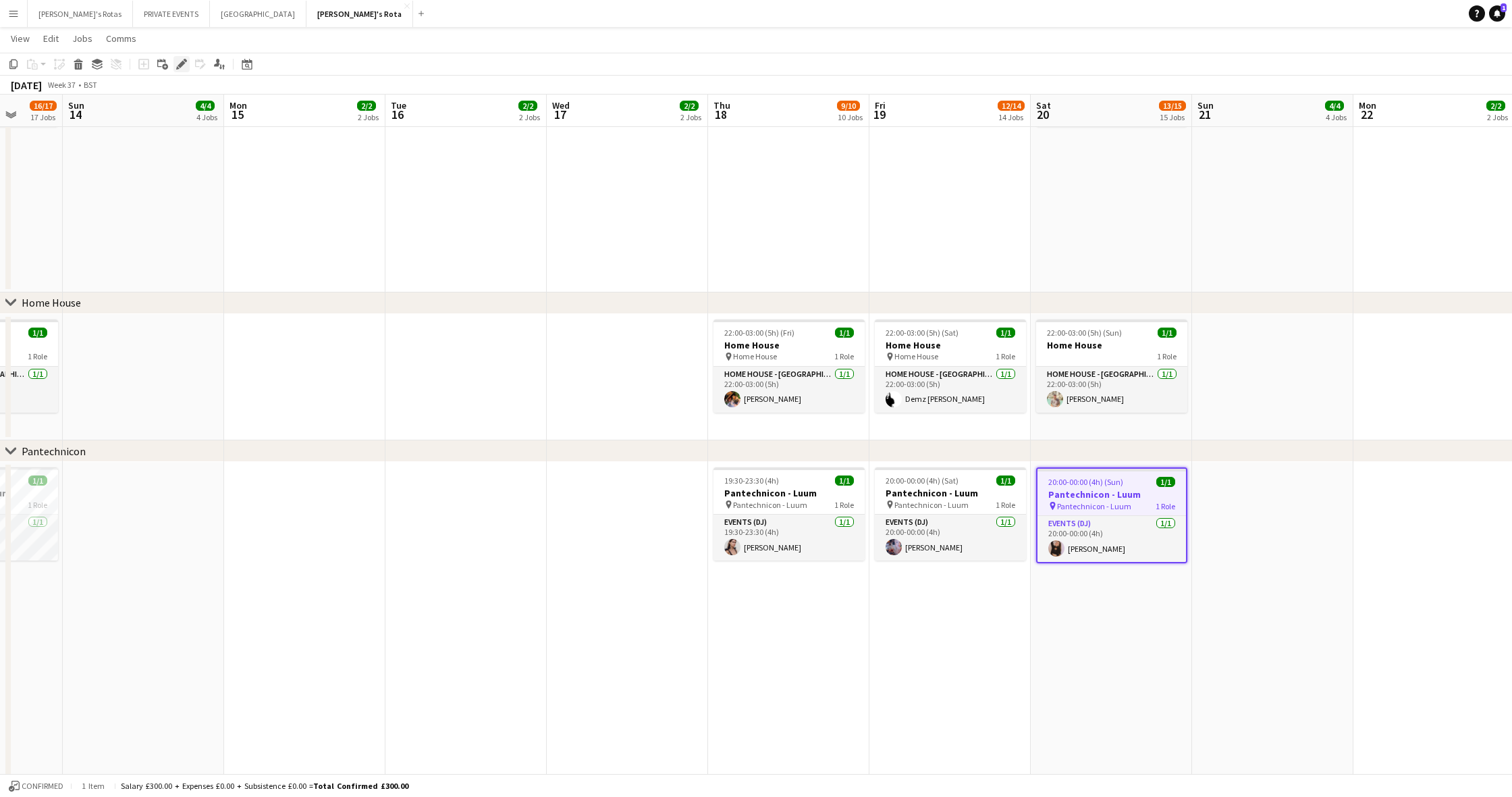
click at [181, 67] on icon at bounding box center [181, 64] width 8 height 8
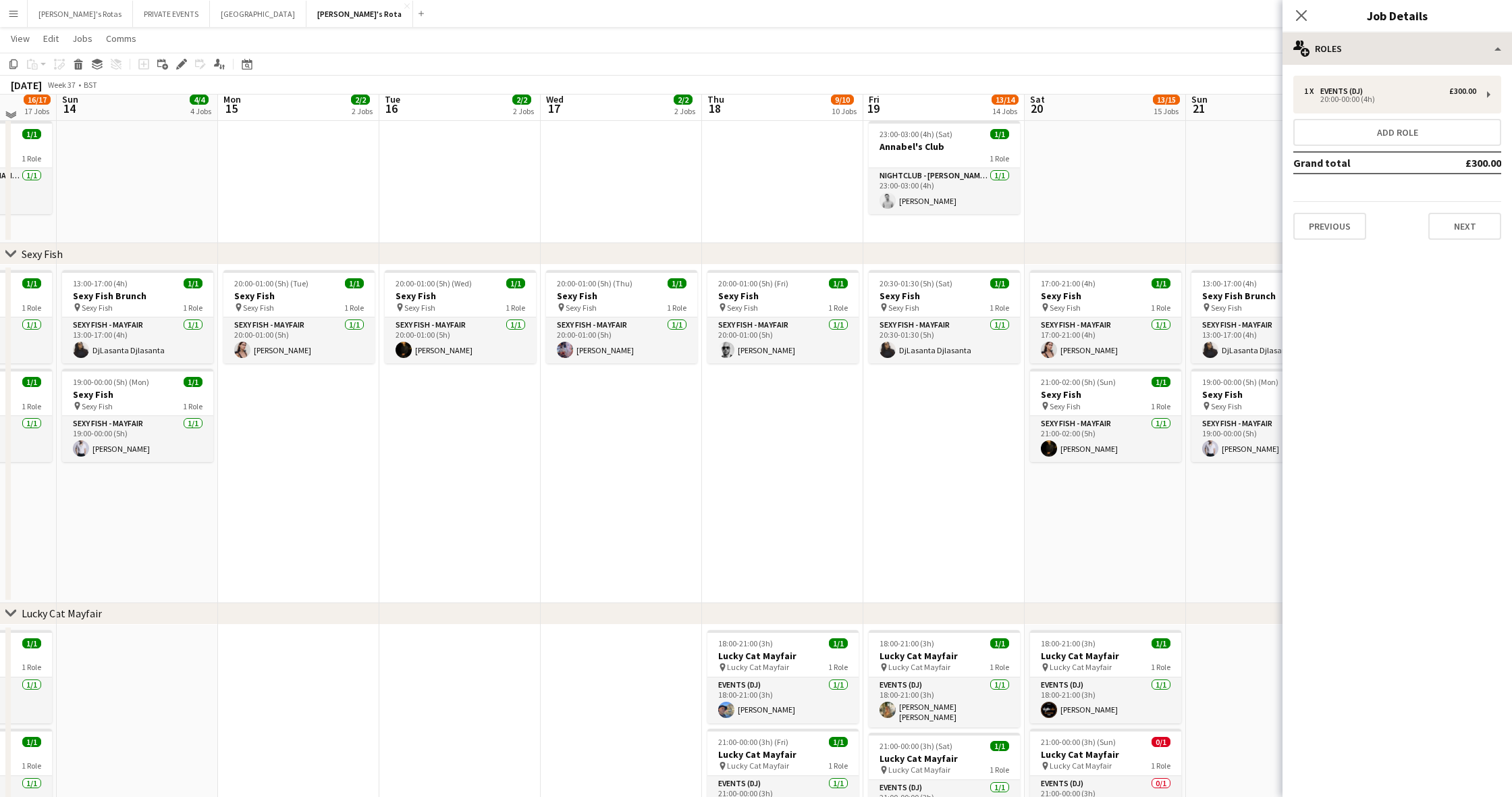
scroll to position [203, 0]
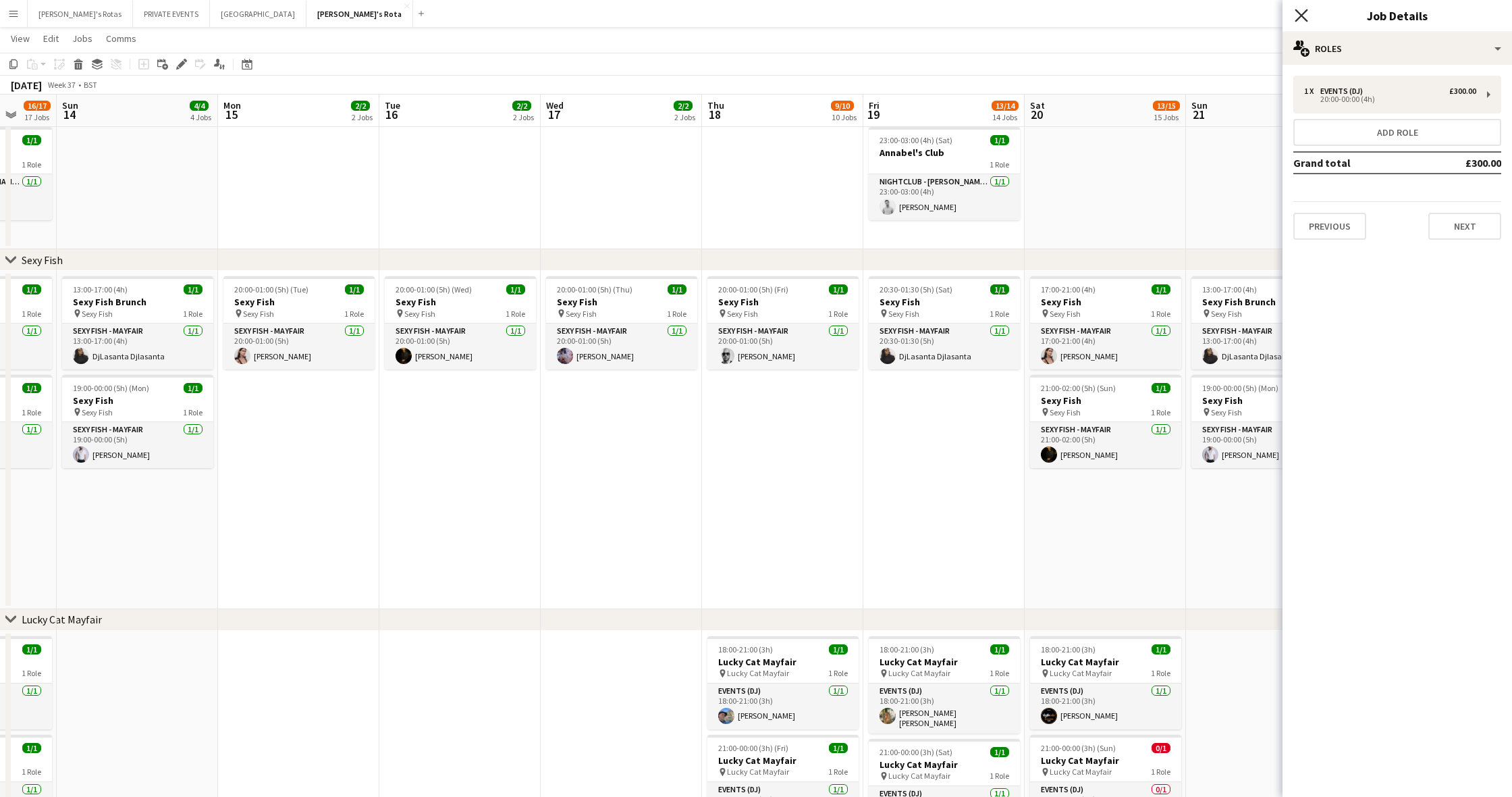
click at [1304, 11] on icon "Close pop-in" at bounding box center [1301, 15] width 13 height 13
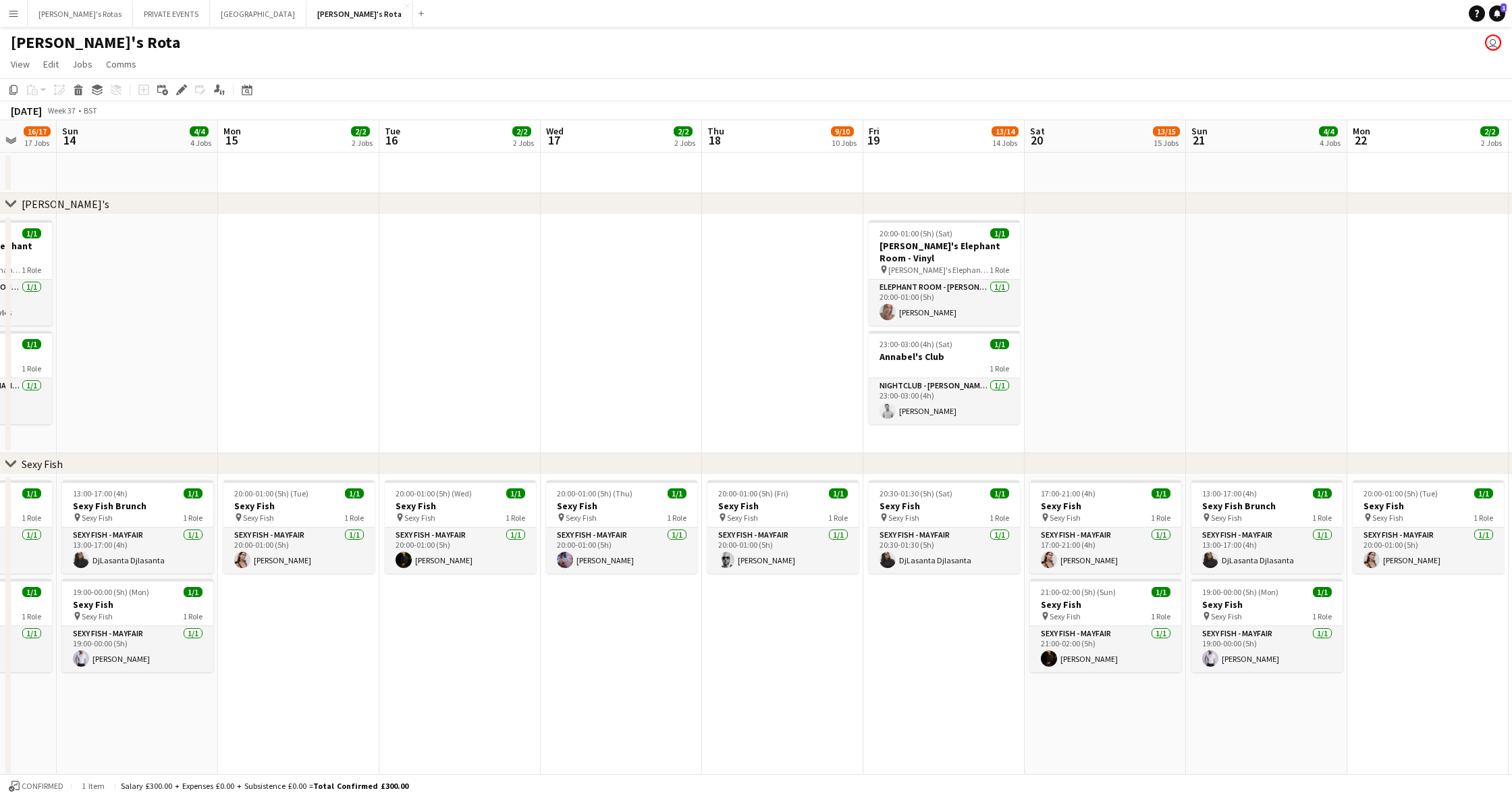
scroll to position [0, 0]
